Goal: Information Seeking & Learning: Find specific page/section

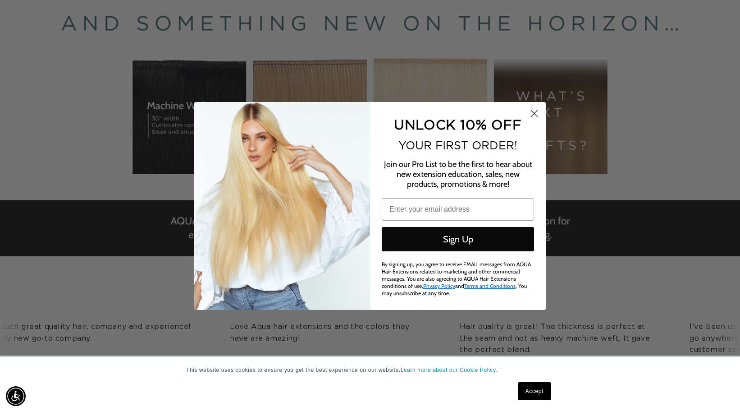
scroll to position [189, 0]
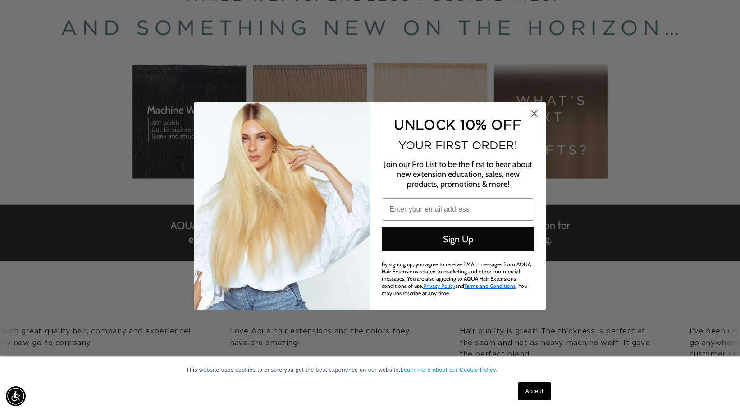
click at [534, 113] on circle "Close dialog" at bounding box center [534, 113] width 15 height 15
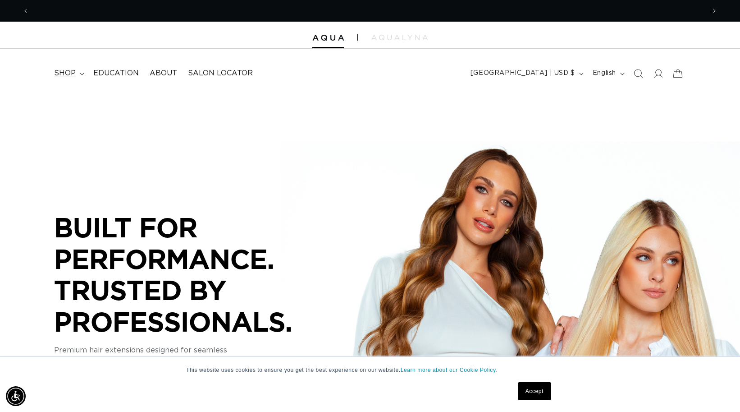
scroll to position [0, 676]
click at [70, 73] on span "shop" at bounding box center [65, 73] width 22 height 9
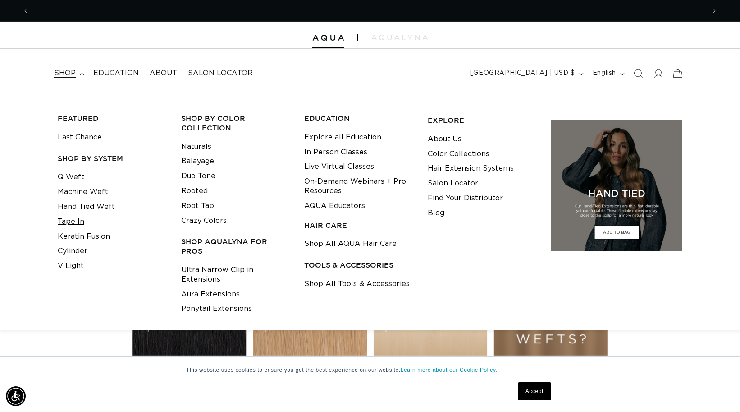
scroll to position [0, 1353]
click at [75, 218] on link "Tape In" at bounding box center [71, 221] width 27 height 15
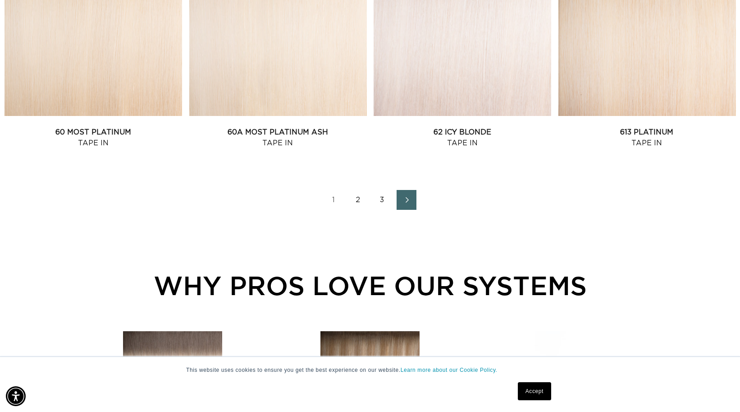
scroll to position [1275, 0]
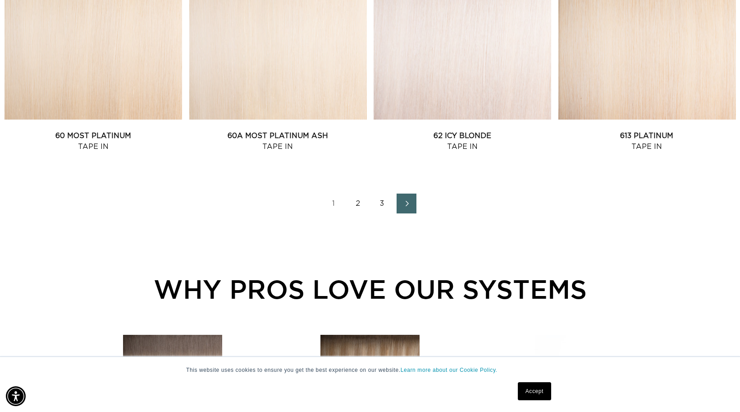
click at [356, 205] on link "2" at bounding box center [358, 203] width 20 height 20
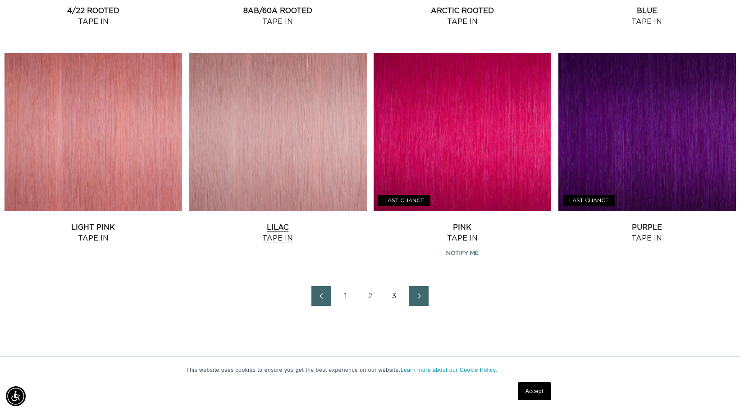
scroll to position [0, 1353]
click at [397, 293] on link "3" at bounding box center [395, 296] width 20 height 20
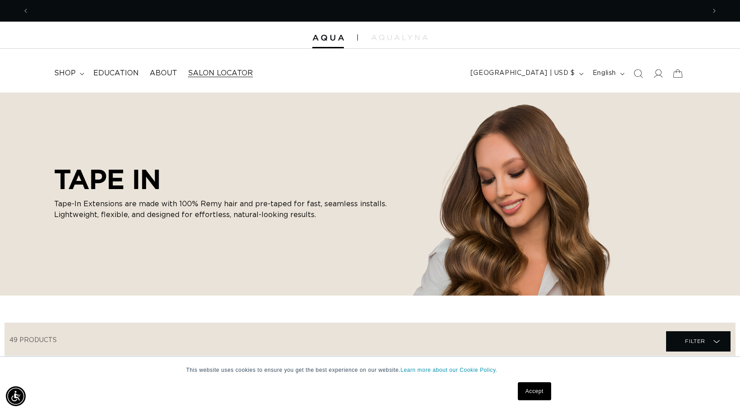
click at [217, 73] on span "Salon Locator" at bounding box center [220, 73] width 65 height 9
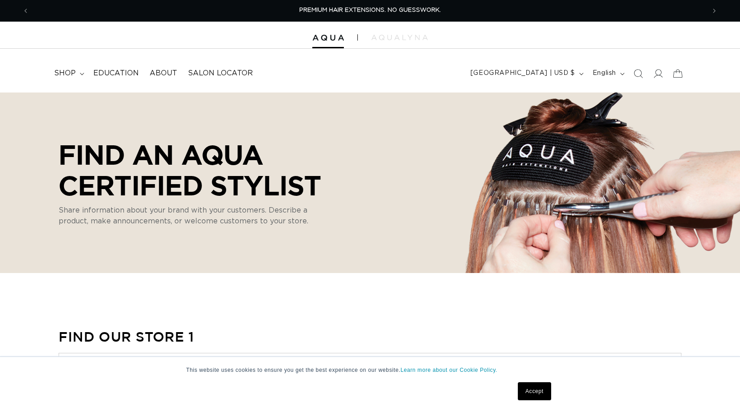
select select "m"
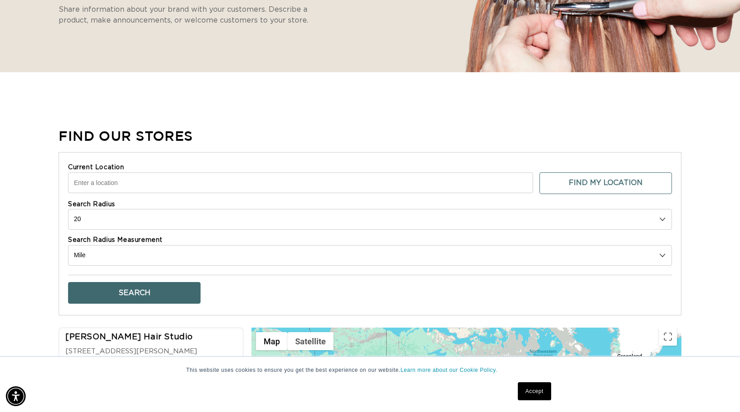
scroll to position [0, 676]
click at [178, 178] on input "Current Location" at bounding box center [300, 182] width 465 height 21
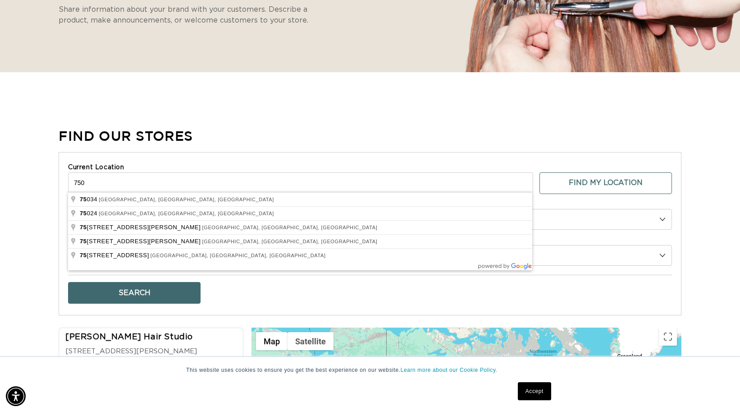
scroll to position [0, 1353]
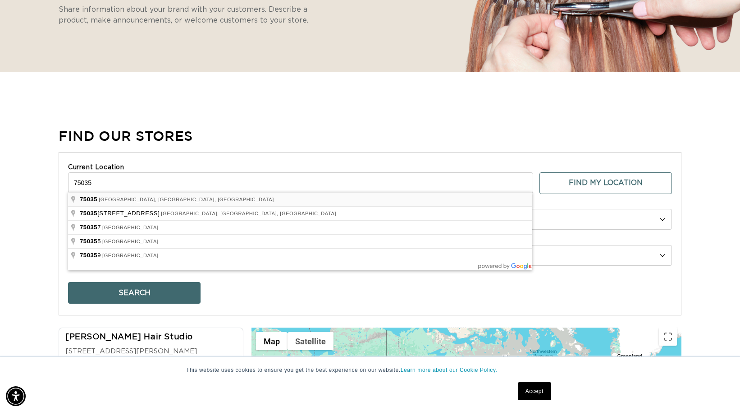
type input "Frisco, TX 75035, USA"
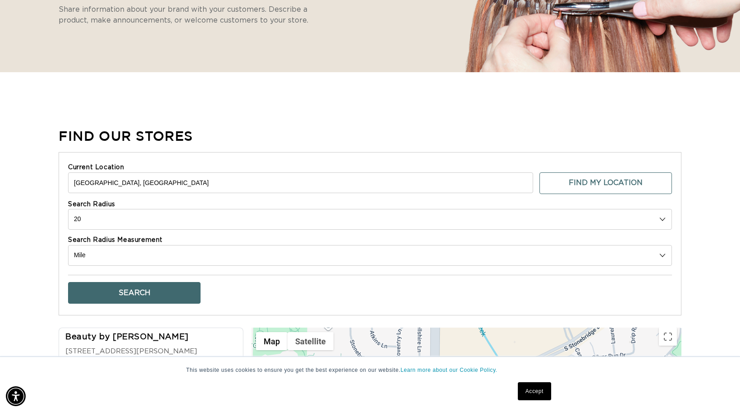
scroll to position [0, 0]
click at [154, 289] on button "Search" at bounding box center [134, 293] width 133 height 22
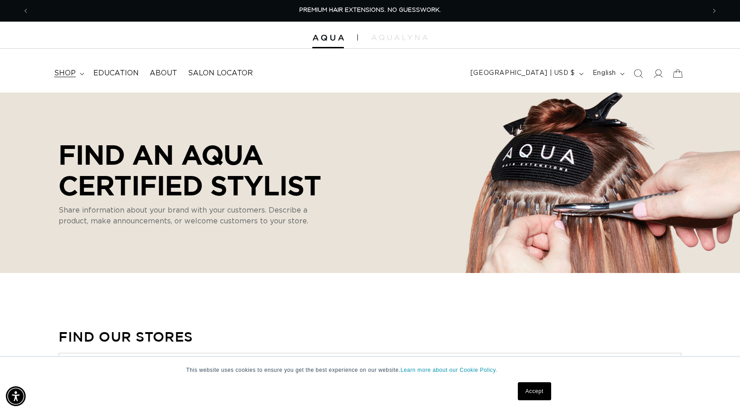
click at [64, 68] on summary "shop" at bounding box center [68, 73] width 39 height 20
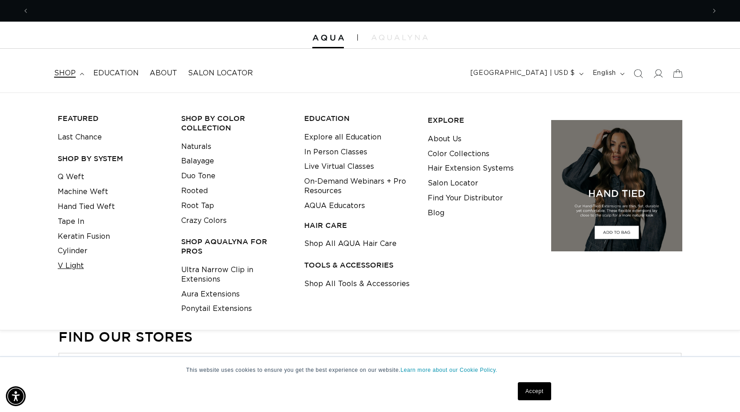
scroll to position [0, 676]
click at [70, 260] on link "V Light" at bounding box center [71, 265] width 26 height 15
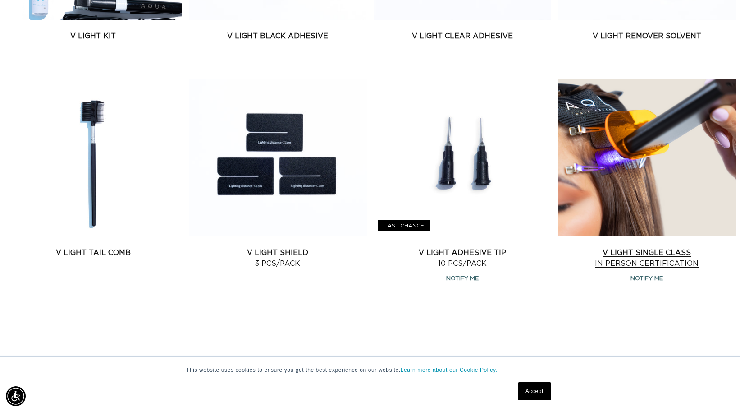
scroll to position [0, 1353]
click at [659, 262] on link "V Light Single Class In Person Certification" at bounding box center [648, 258] width 178 height 22
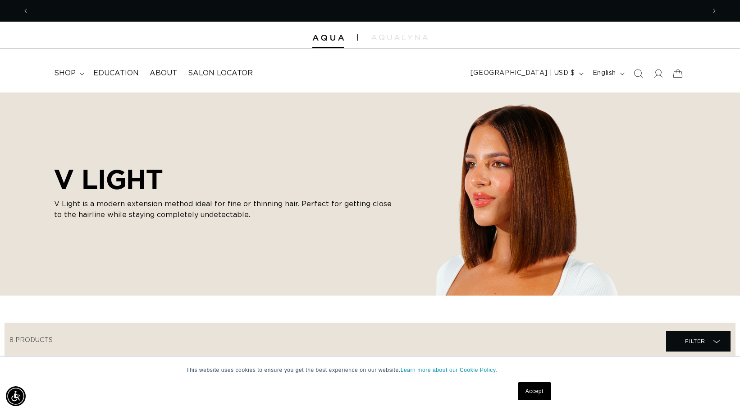
scroll to position [0, 0]
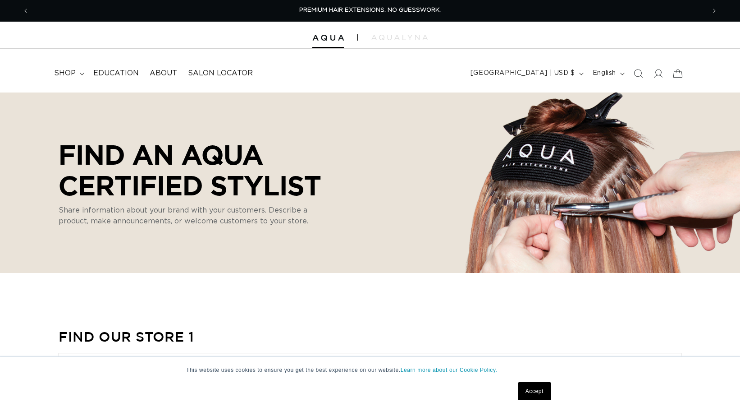
select select "m"
click at [69, 73] on span "shop" at bounding box center [65, 73] width 22 height 9
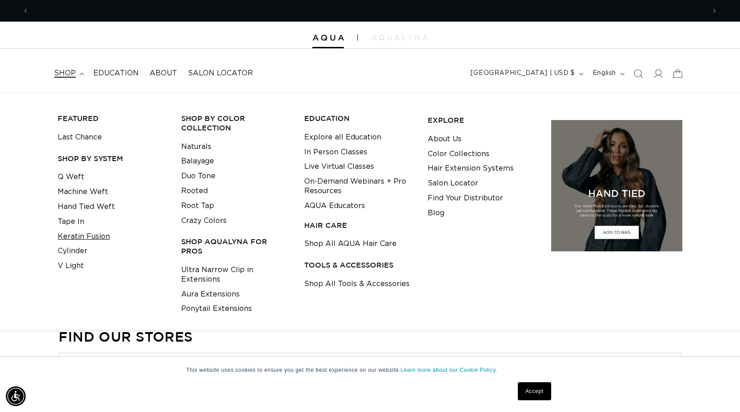
scroll to position [0, 676]
click at [83, 239] on link "Keratin Fusion" at bounding box center [84, 236] width 52 height 15
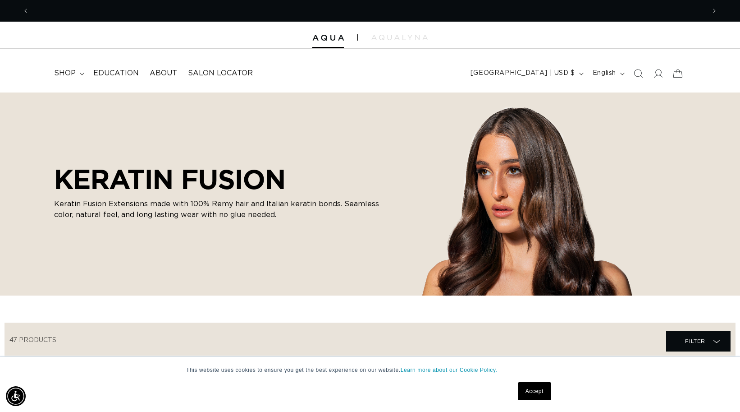
scroll to position [0, 676]
